Goal: Transaction & Acquisition: Obtain resource

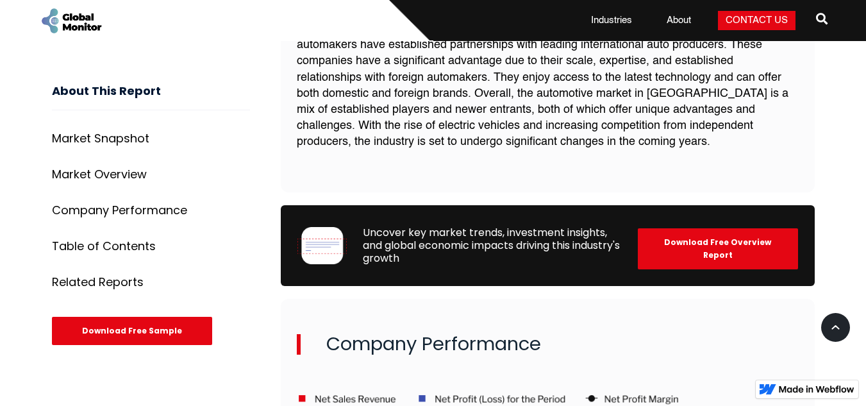
scroll to position [1478, 0]
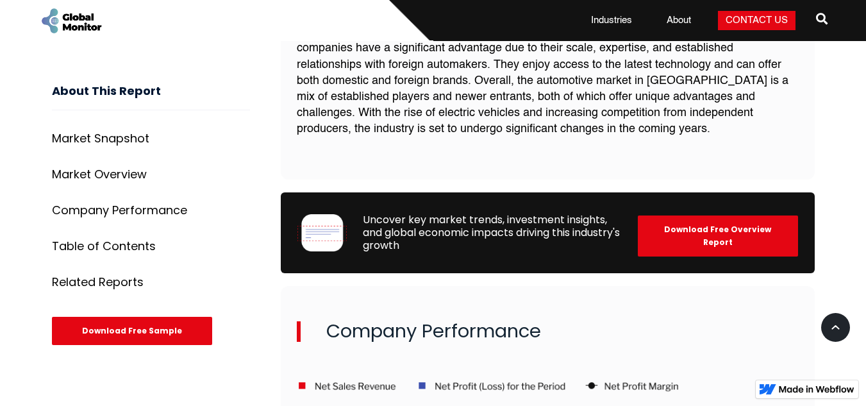
click at [766, 229] on div "Download Free Overview Report" at bounding box center [718, 235] width 160 height 41
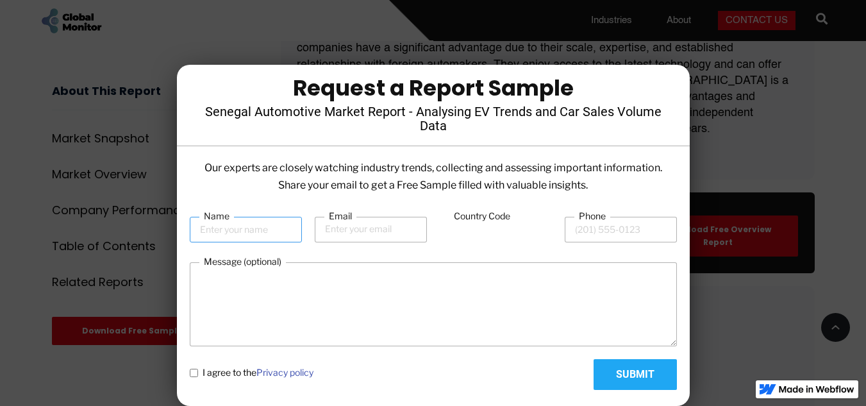
click at [271, 235] on input "Name" at bounding box center [246, 230] width 112 height 26
type input "[PERSON_NAME]"
click at [353, 236] on input "Email" at bounding box center [371, 230] width 112 height 26
type input "[EMAIL_ADDRESS][DOMAIN_NAME]"
click at [583, 231] on input "Phone" at bounding box center [621, 230] width 112 height 26
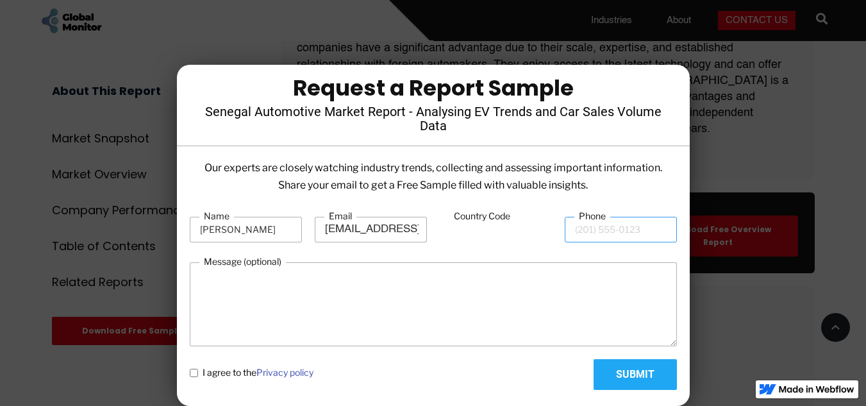
type input "553831200"
type input "233"
click at [423, 311] on textarea "Message (optional)" at bounding box center [433, 304] width 487 height 84
click at [251, 365] on div "I agree to the Privacy policy Submit" at bounding box center [433, 374] width 487 height 31
click at [236, 370] on span "I agree to the Privacy policy" at bounding box center [258, 372] width 111 height 13
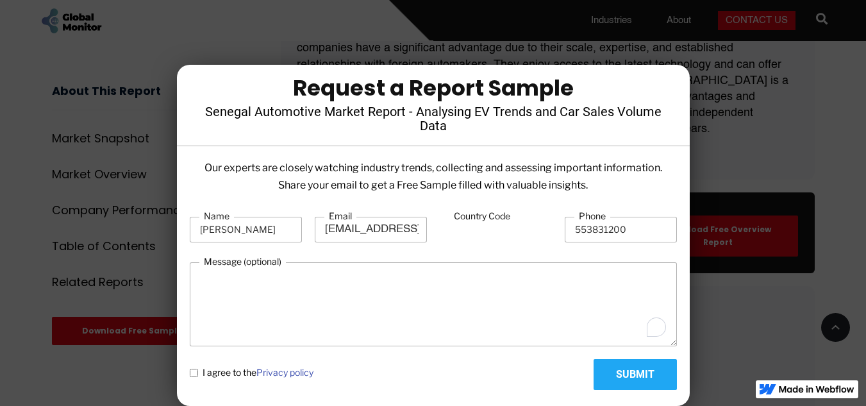
click at [198, 370] on policy "I agree to the Privacy policy" at bounding box center [194, 373] width 8 height 8
checkbox policy "true"
click at [621, 383] on input "Submit" at bounding box center [634, 374] width 83 height 31
type input "Please wait..."
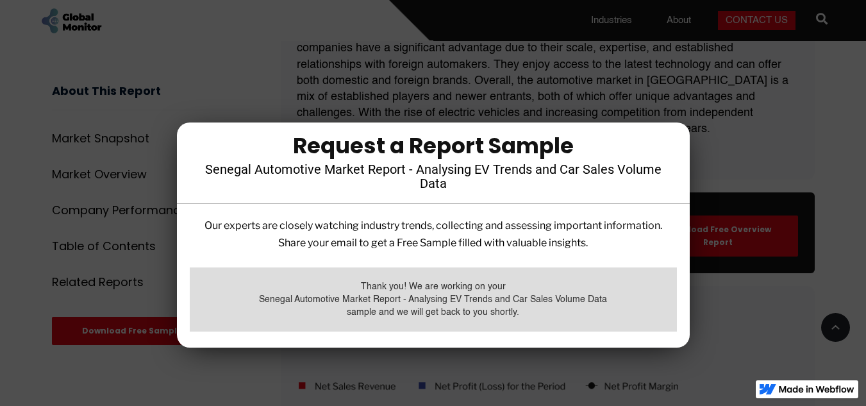
click at [742, 329] on div at bounding box center [433, 203] width 866 height 406
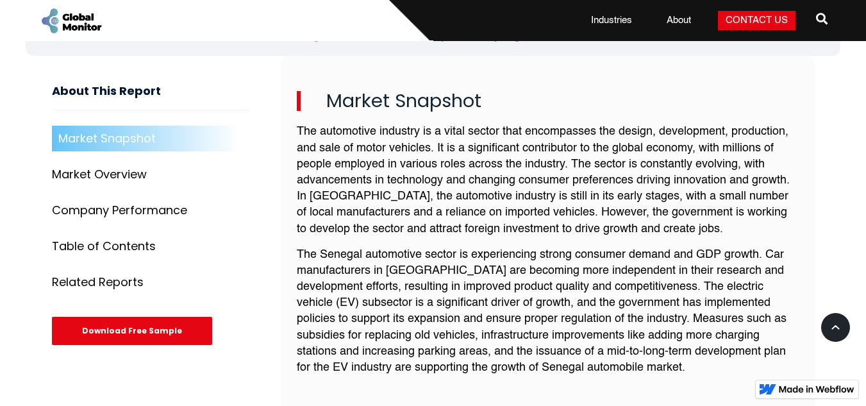
scroll to position [443, 0]
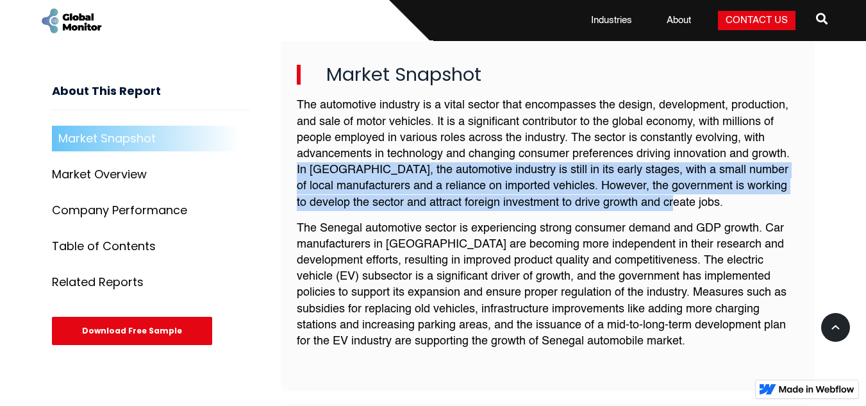
drag, startPoint x: 295, startPoint y: 168, endPoint x: 727, endPoint y: 206, distance: 433.6
click at [727, 206] on div "Market Snapshot The automotive industry is a vital sector that encompasses the …" at bounding box center [548, 210] width 534 height 362
copy p "In [GEOGRAPHIC_DATA], the automotive industry is still in its early stages, wit…"
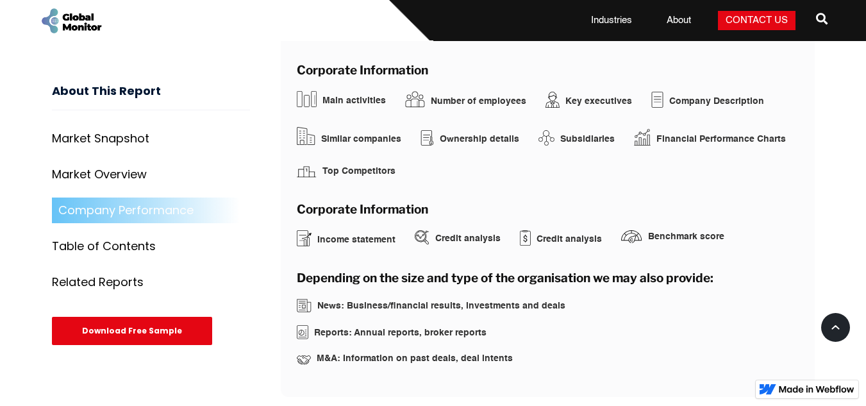
scroll to position [2337, 0]
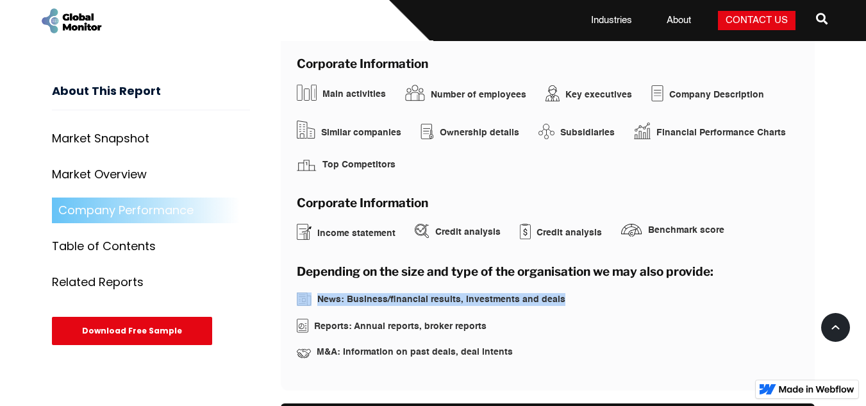
drag, startPoint x: 862, startPoint y: 256, endPoint x: 861, endPoint y: 268, distance: 12.2
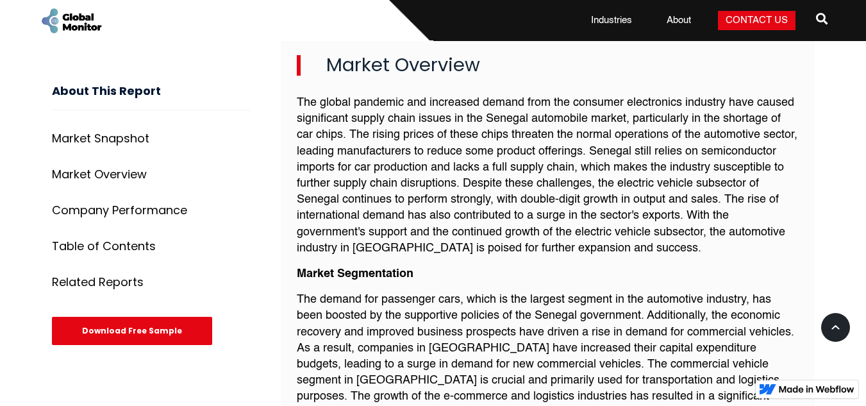
scroll to position [0, 0]
